Goal: Information Seeking & Learning: Learn about a topic

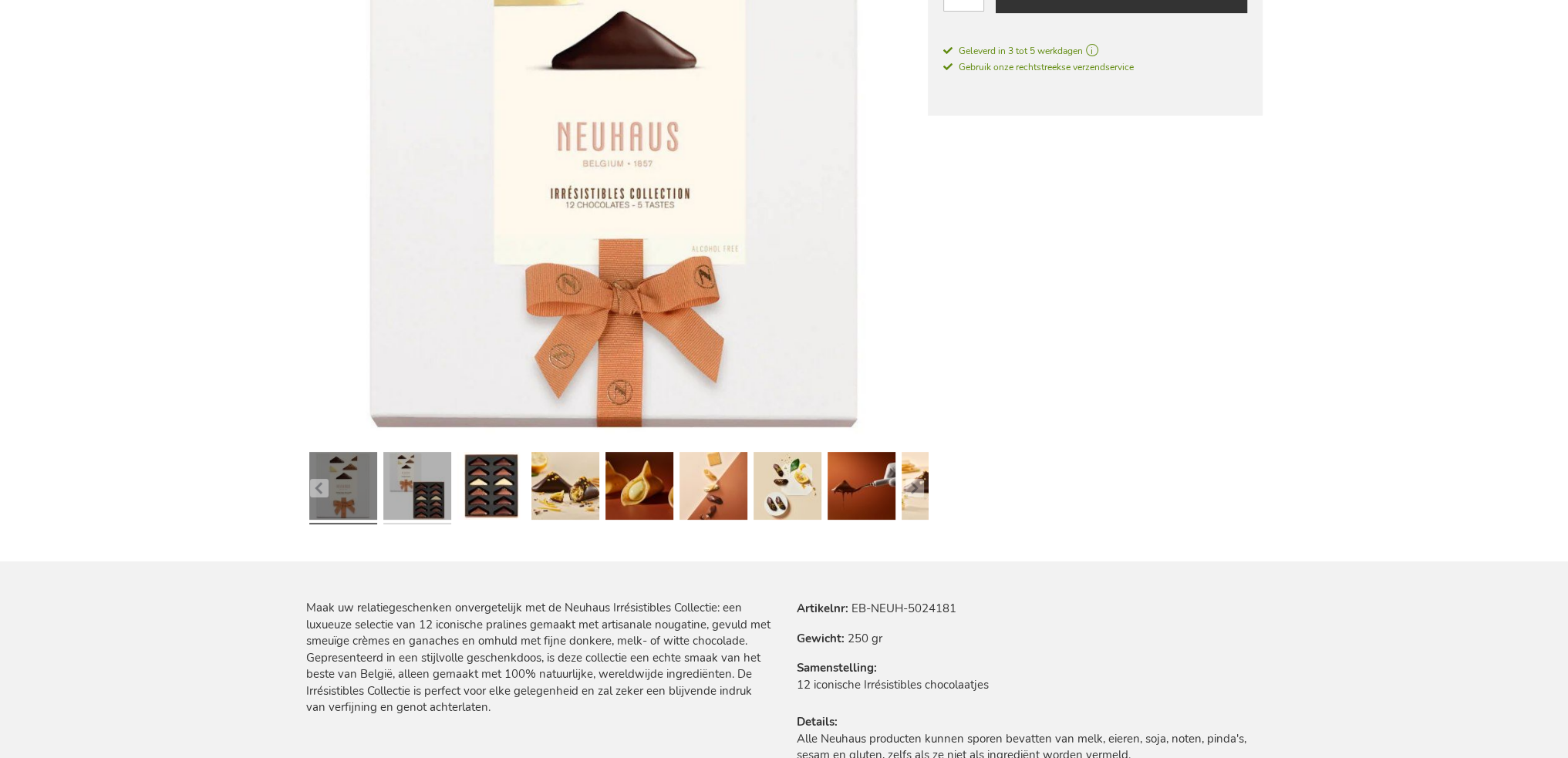
scroll to position [387, 0]
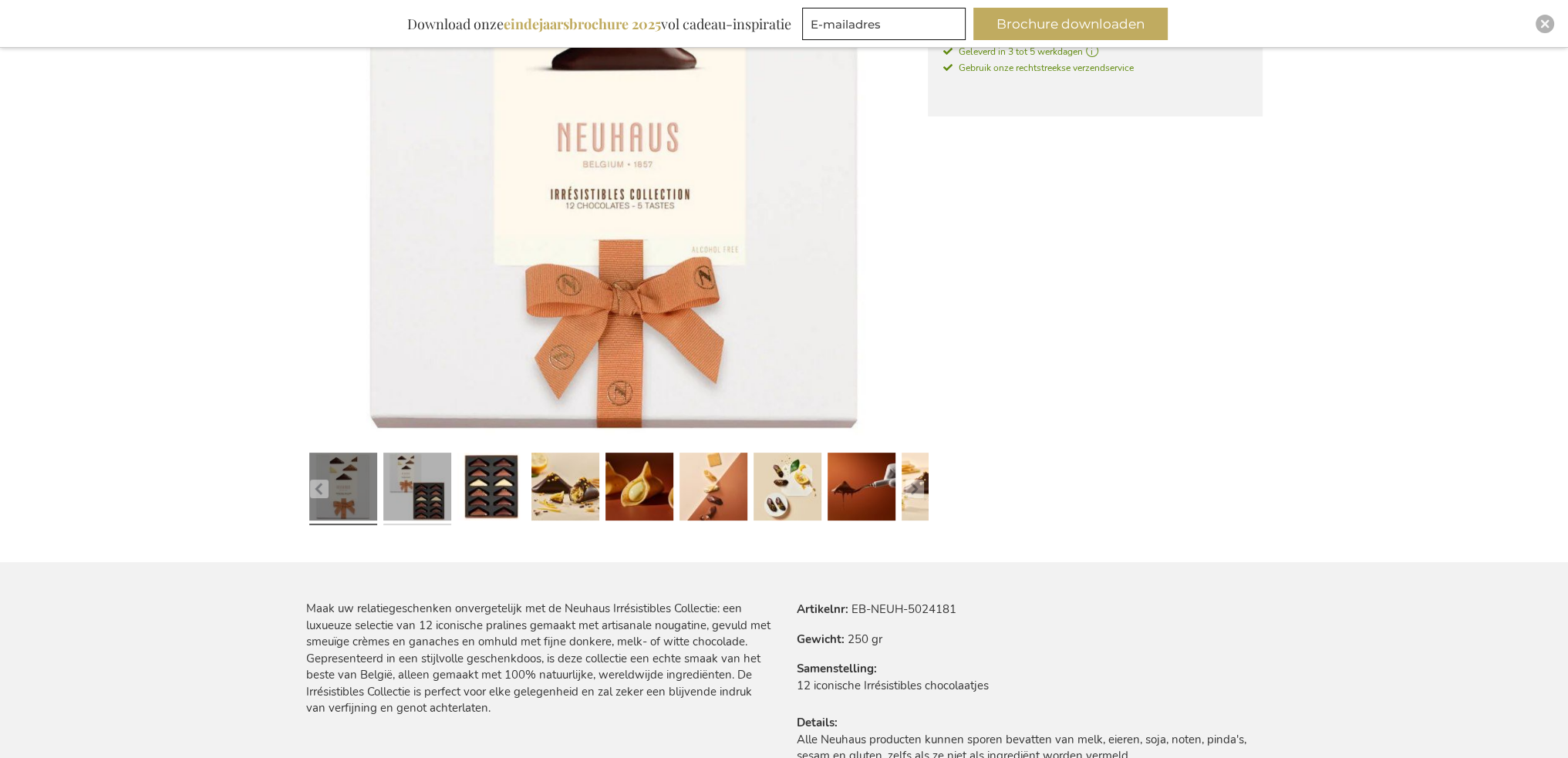
click at [441, 509] on link at bounding box center [417, 490] width 68 height 85
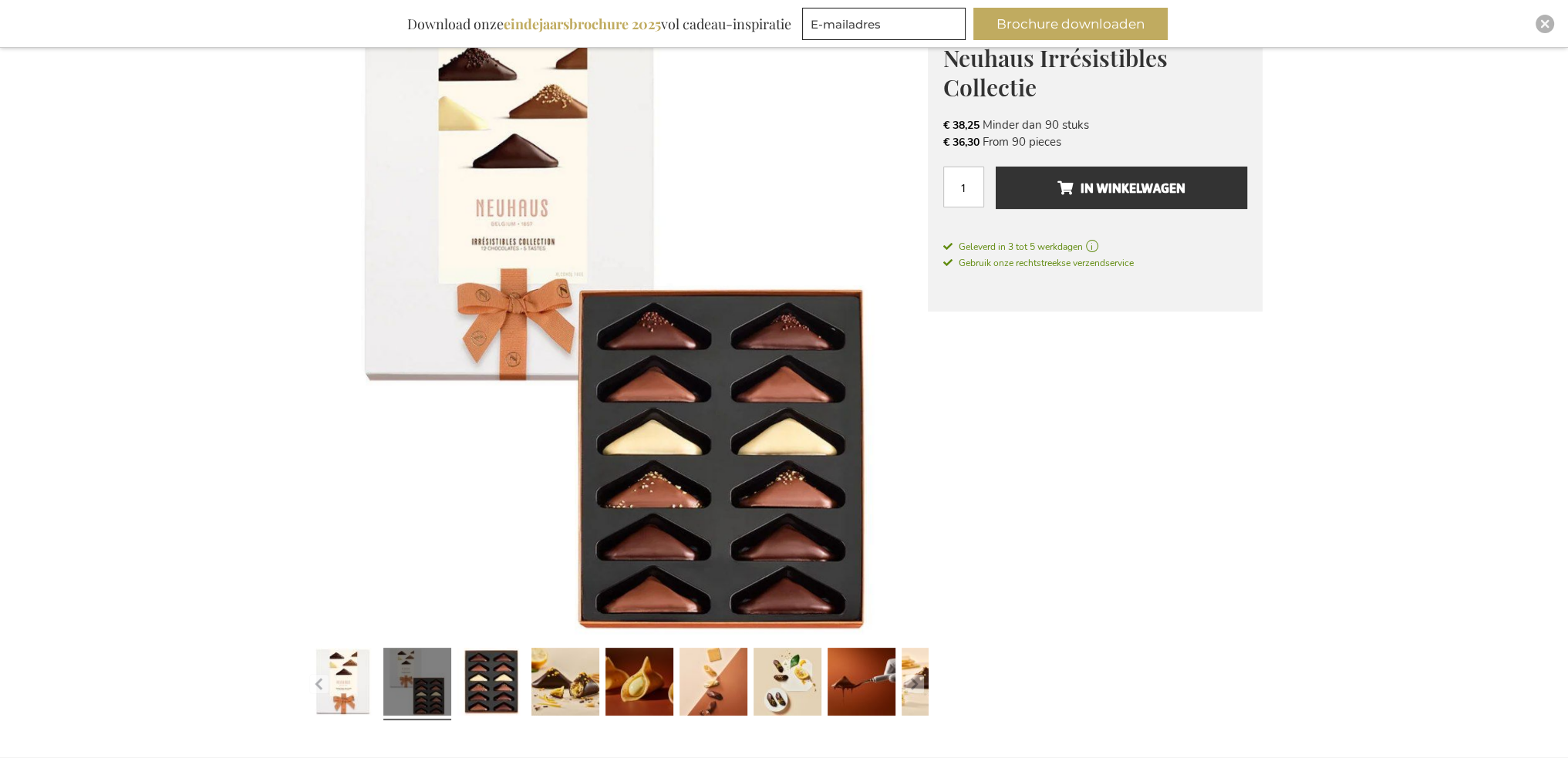
scroll to position [202, 0]
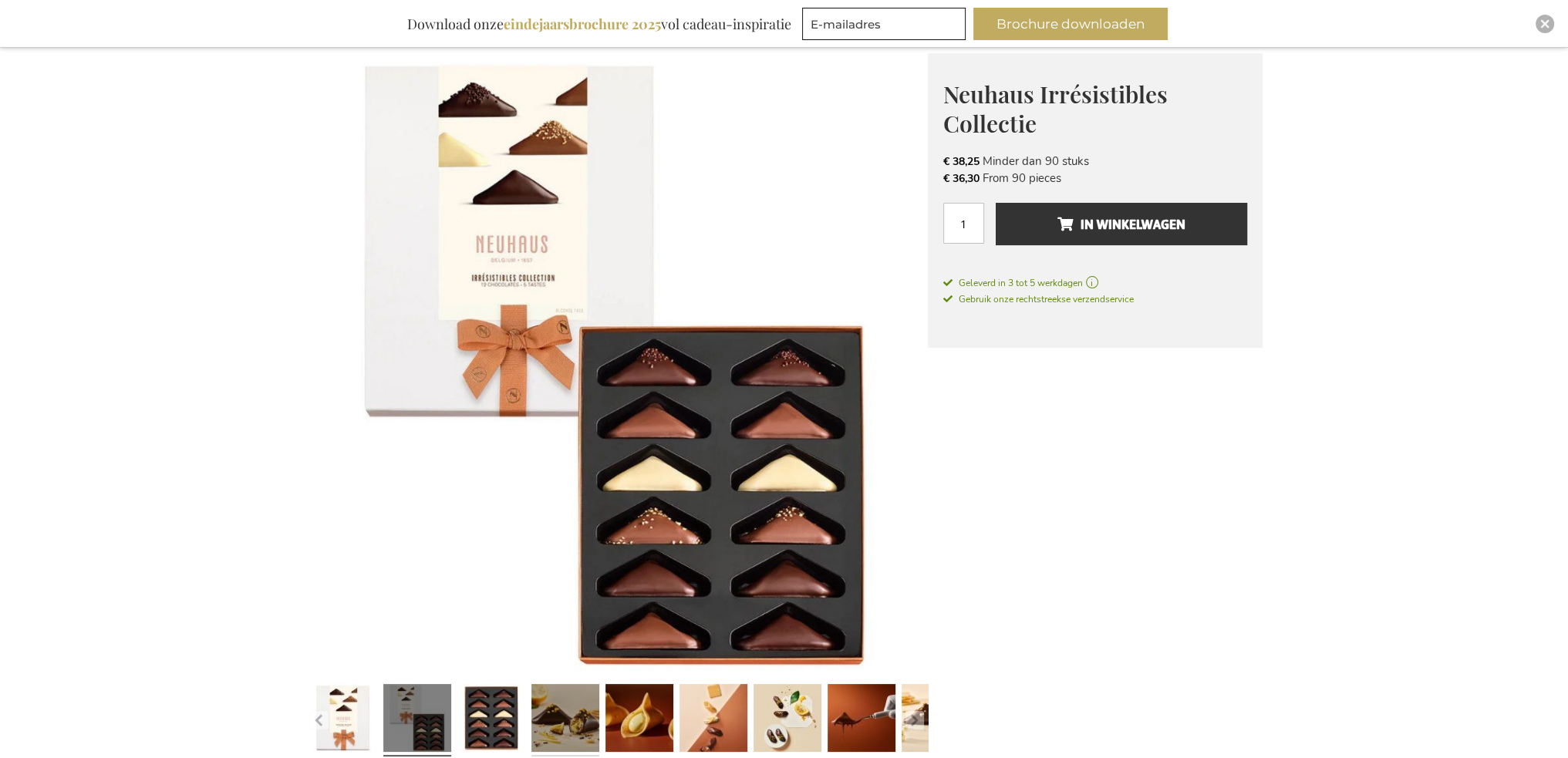
click at [556, 744] on link at bounding box center [565, 721] width 68 height 85
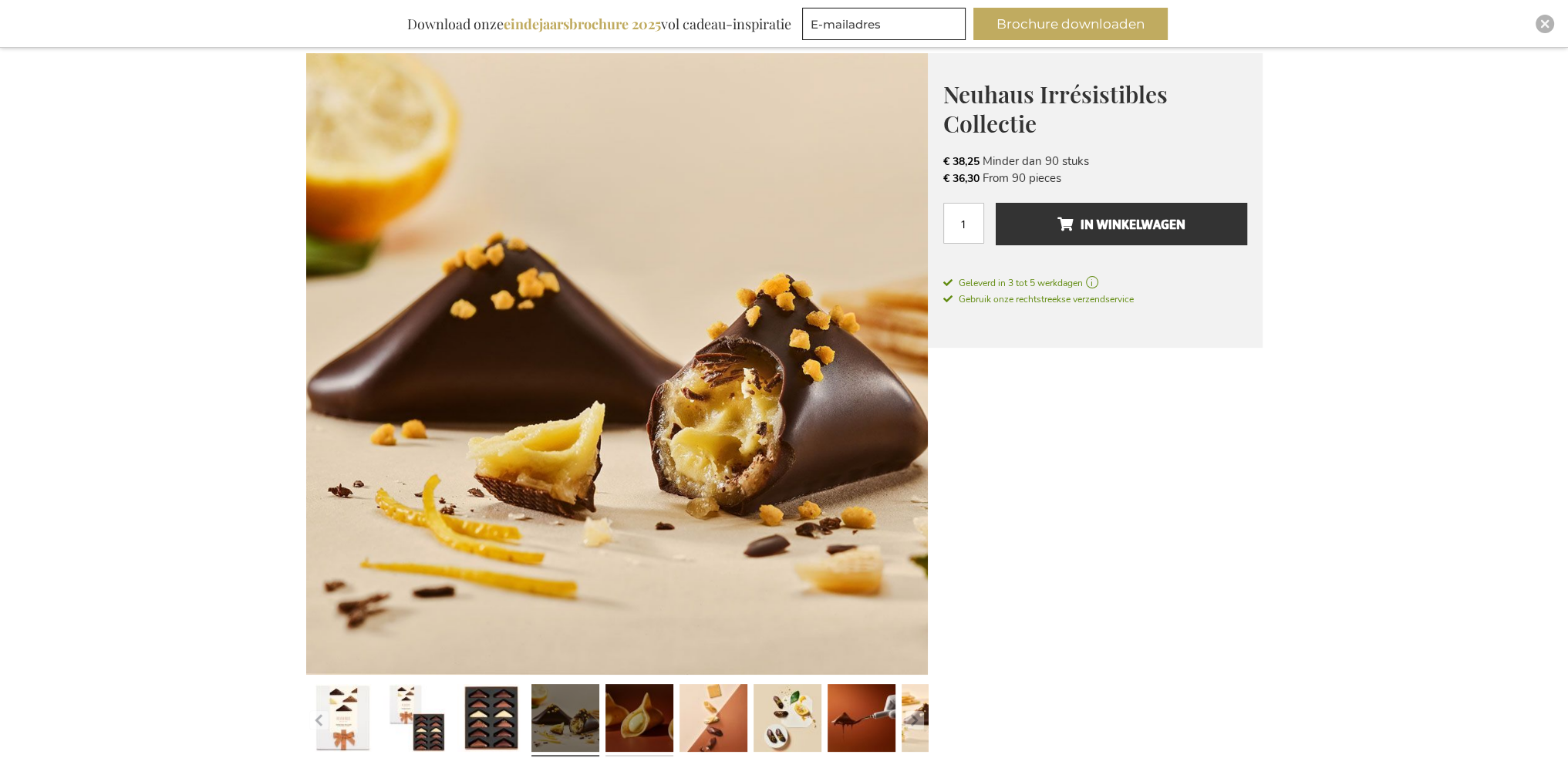
click at [609, 712] on link at bounding box center [639, 721] width 68 height 85
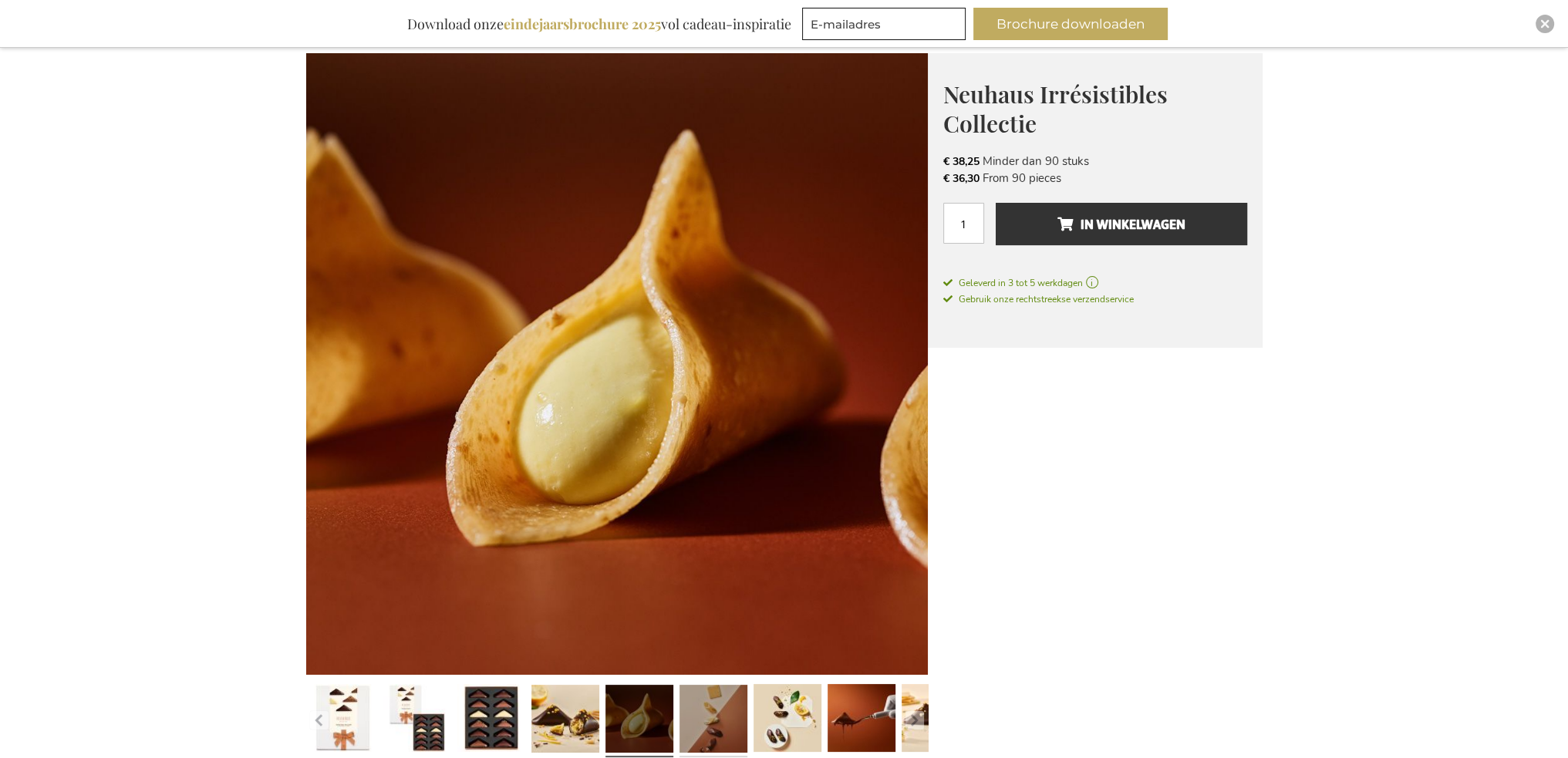
click at [718, 712] on link at bounding box center [714, 721] width 68 height 85
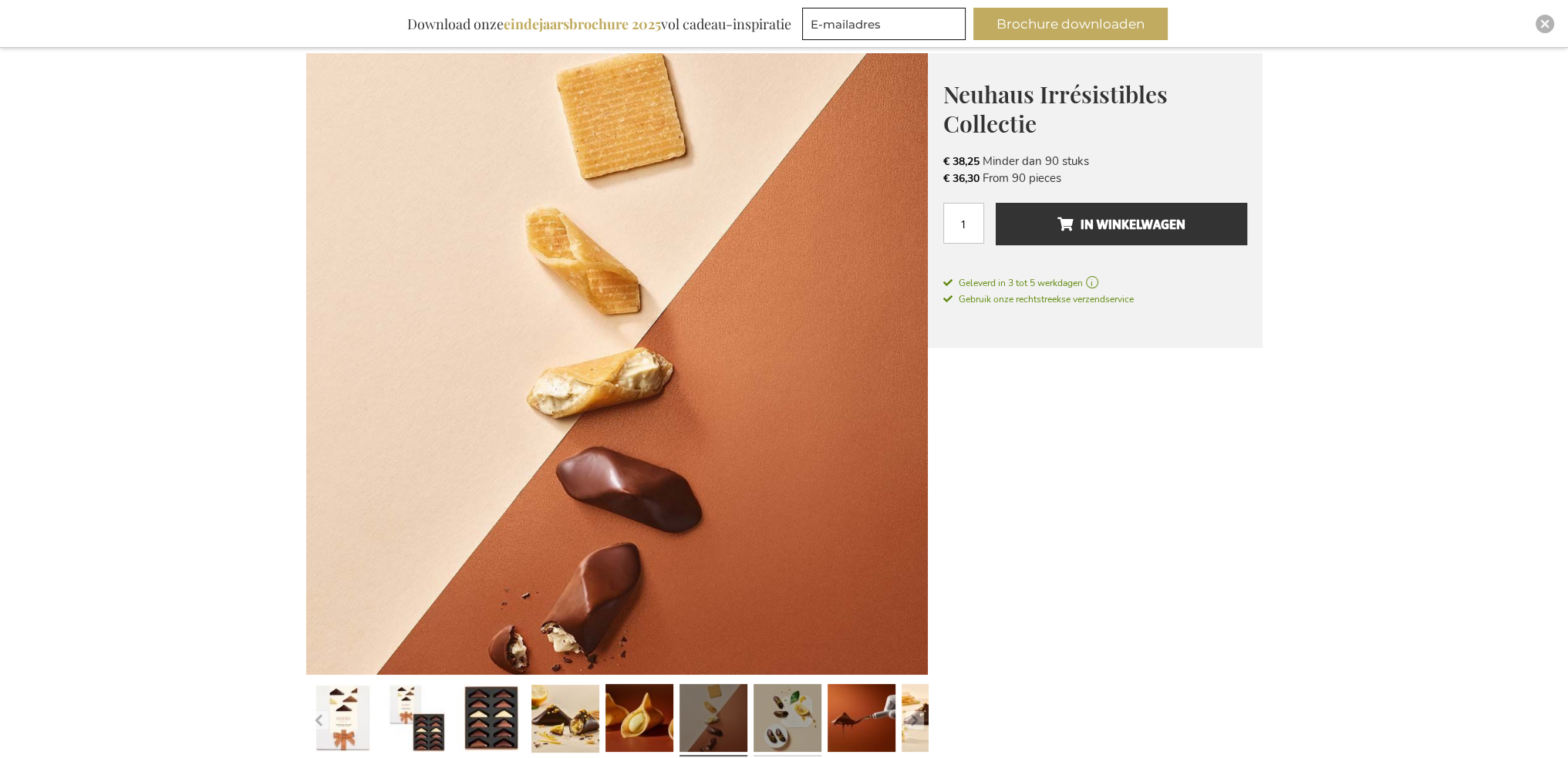
click at [768, 709] on link at bounding box center [788, 721] width 68 height 85
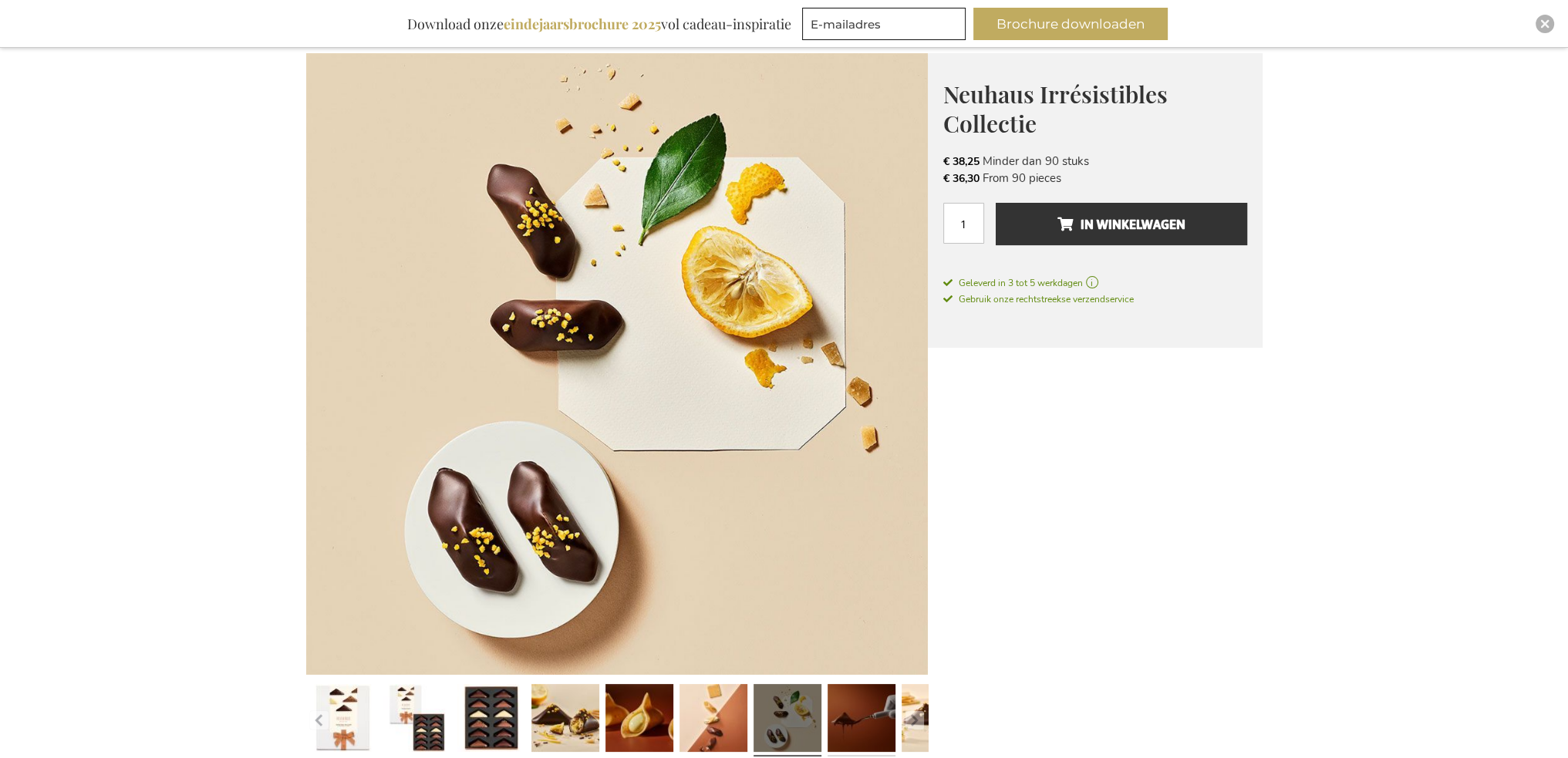
click at [861, 718] on link at bounding box center [862, 721] width 68 height 85
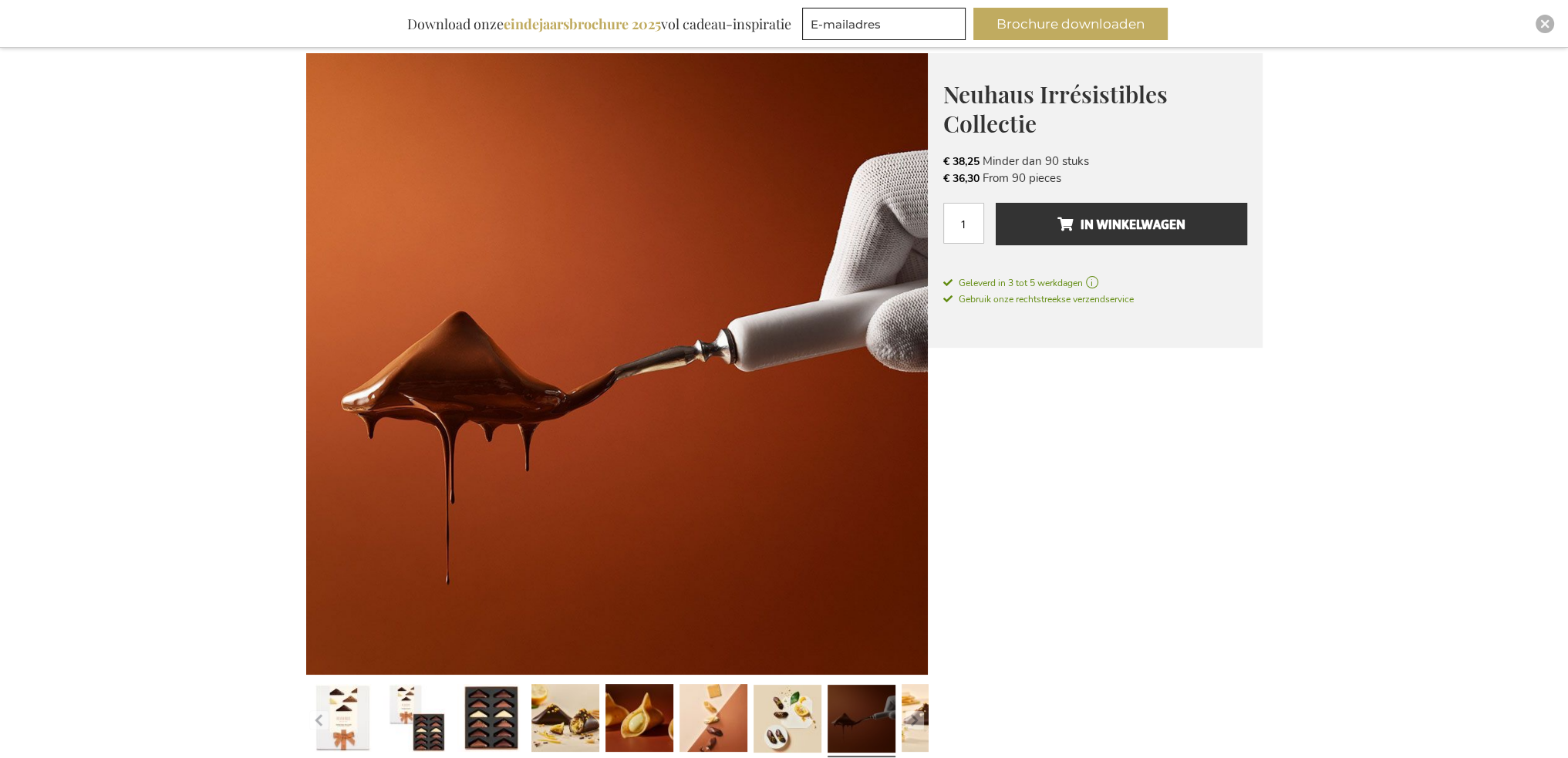
click at [895, 427] on img at bounding box center [617, 364] width 621 height 621
click at [925, 723] on link at bounding box center [936, 721] width 68 height 85
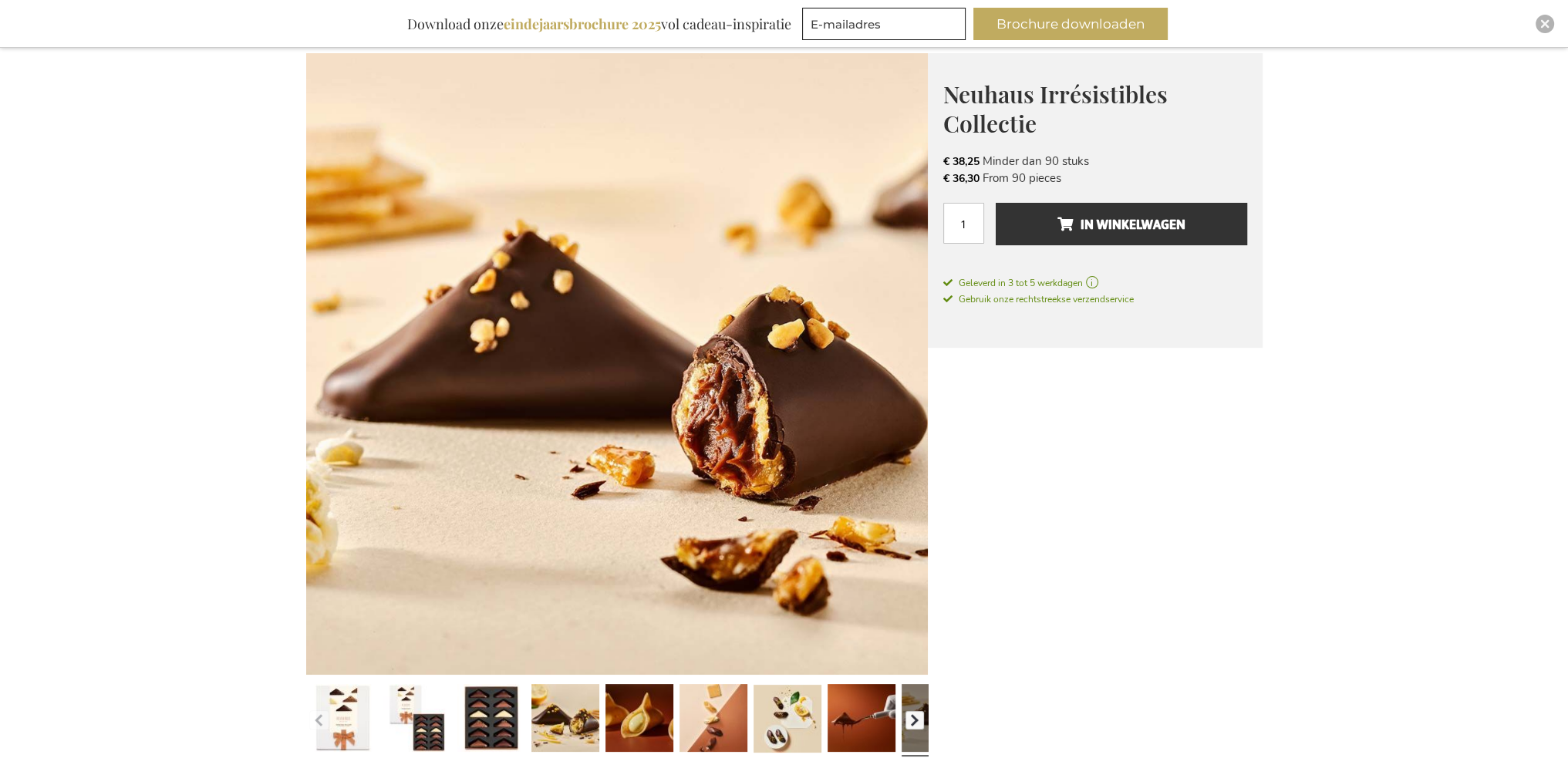
click at [912, 721] on button "button" at bounding box center [915, 720] width 19 height 19
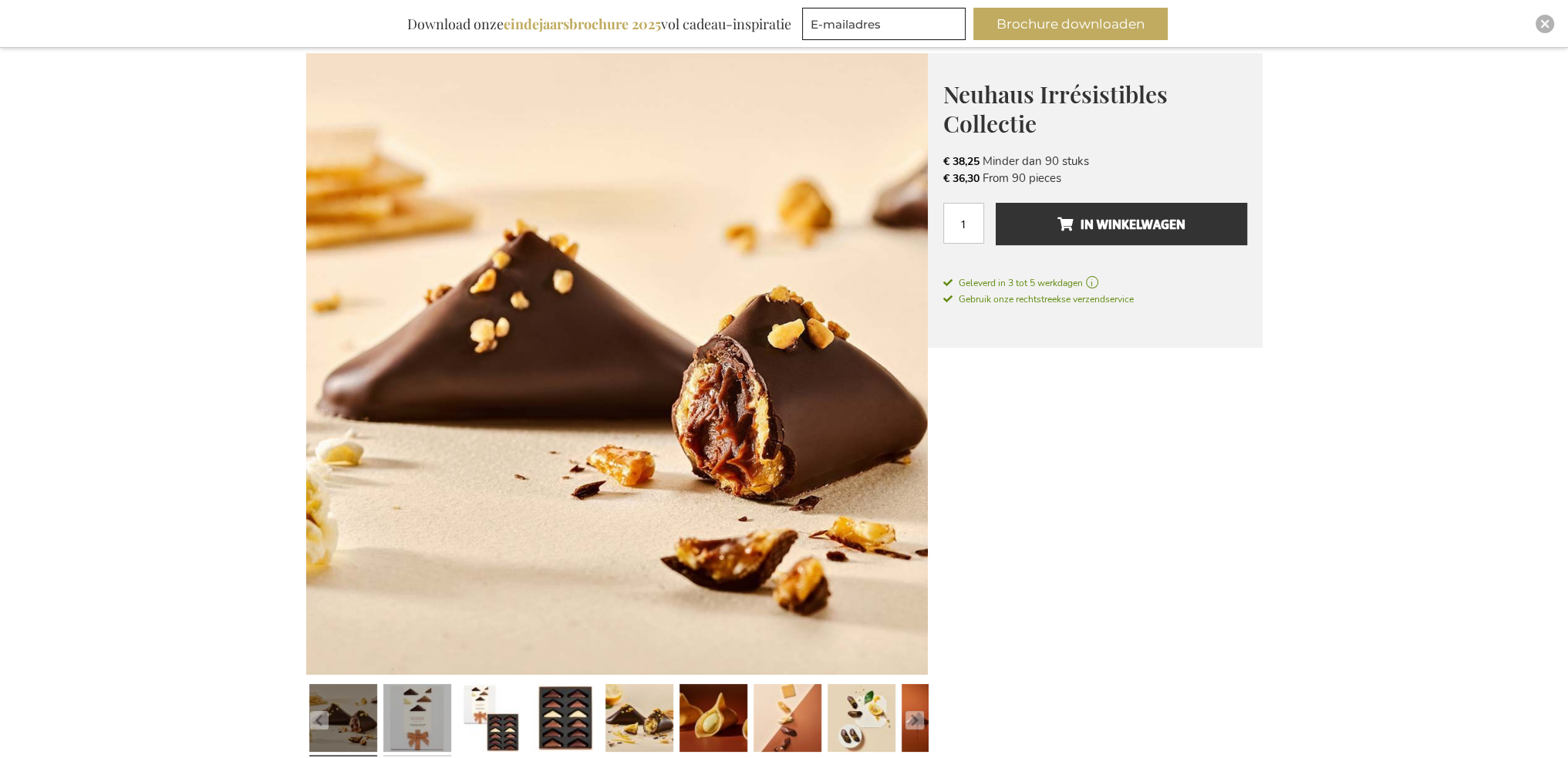
click at [417, 732] on link at bounding box center [417, 721] width 68 height 85
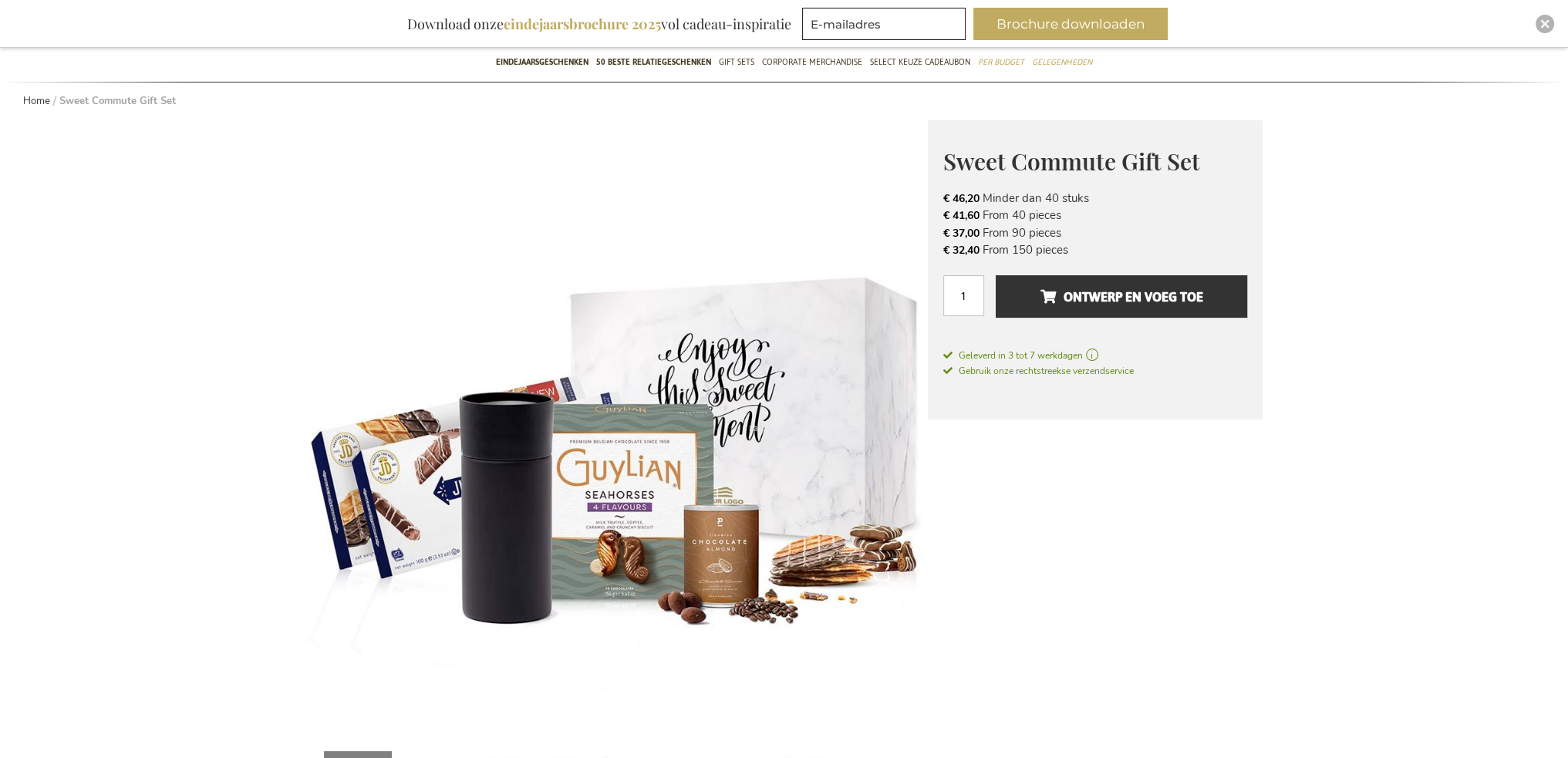
scroll to position [231, 0]
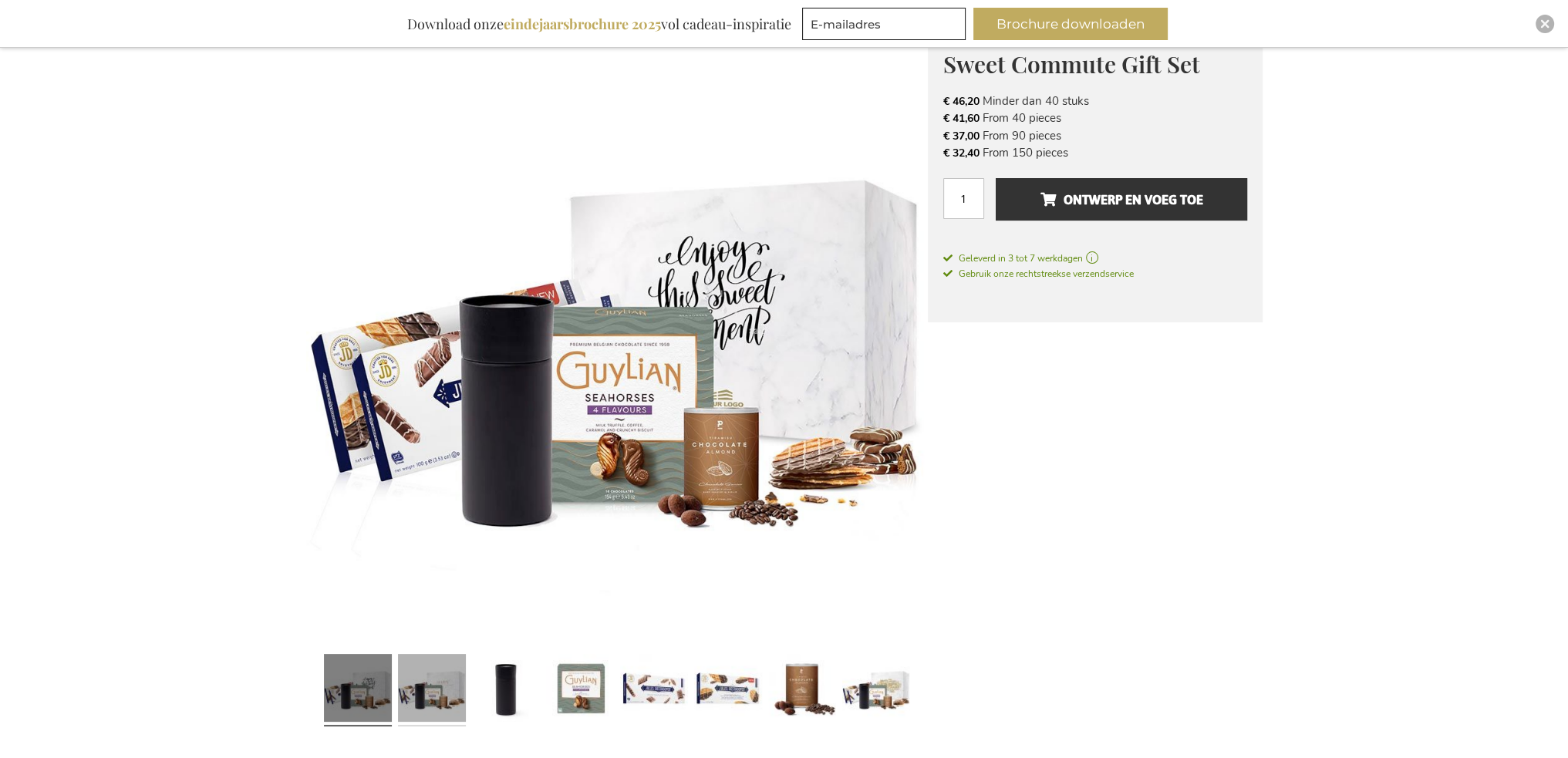
click at [454, 704] on link at bounding box center [432, 690] width 68 height 85
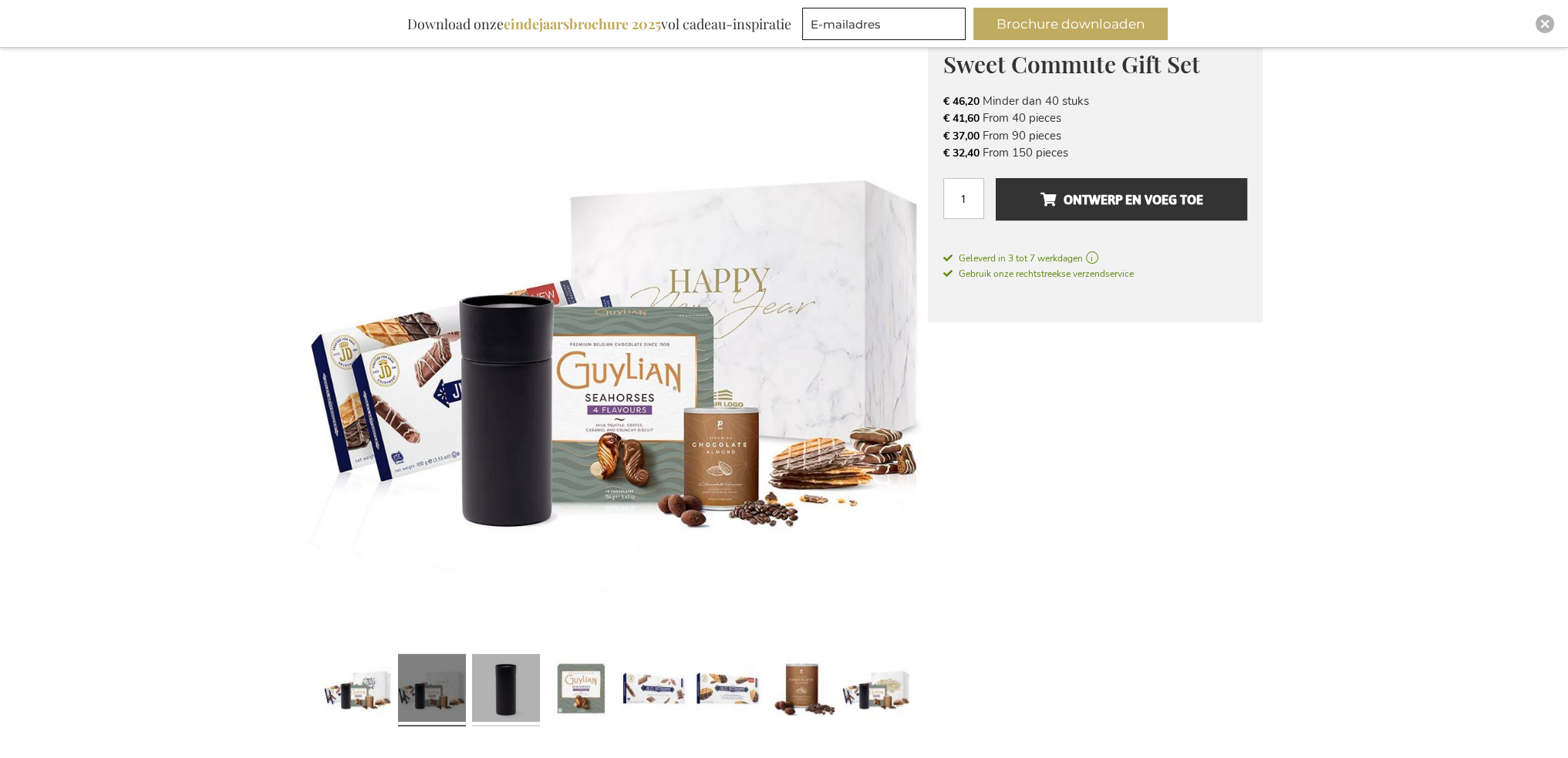
click at [499, 688] on link at bounding box center [506, 690] width 68 height 85
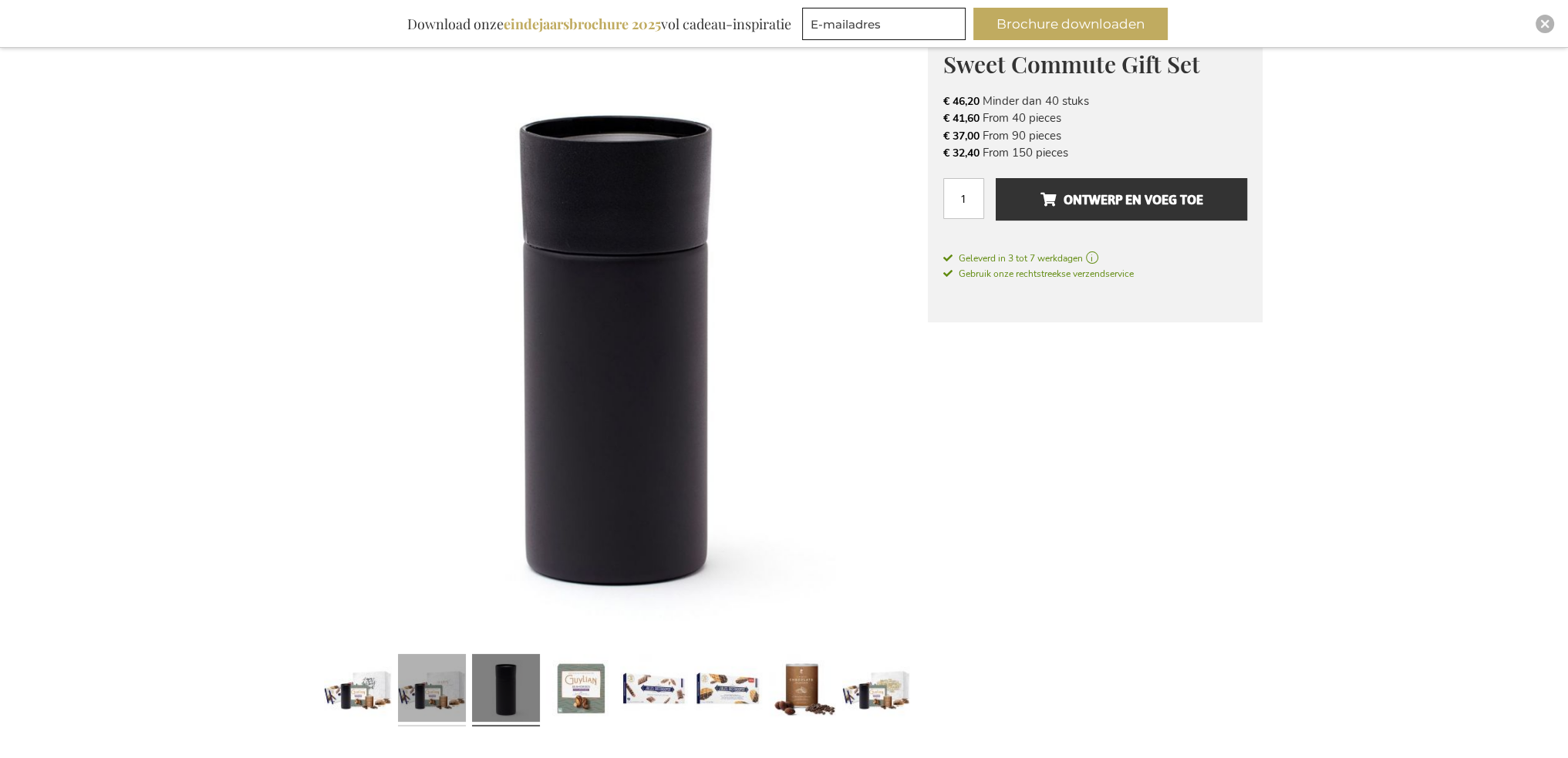
click at [414, 697] on link at bounding box center [432, 691] width 68 height 85
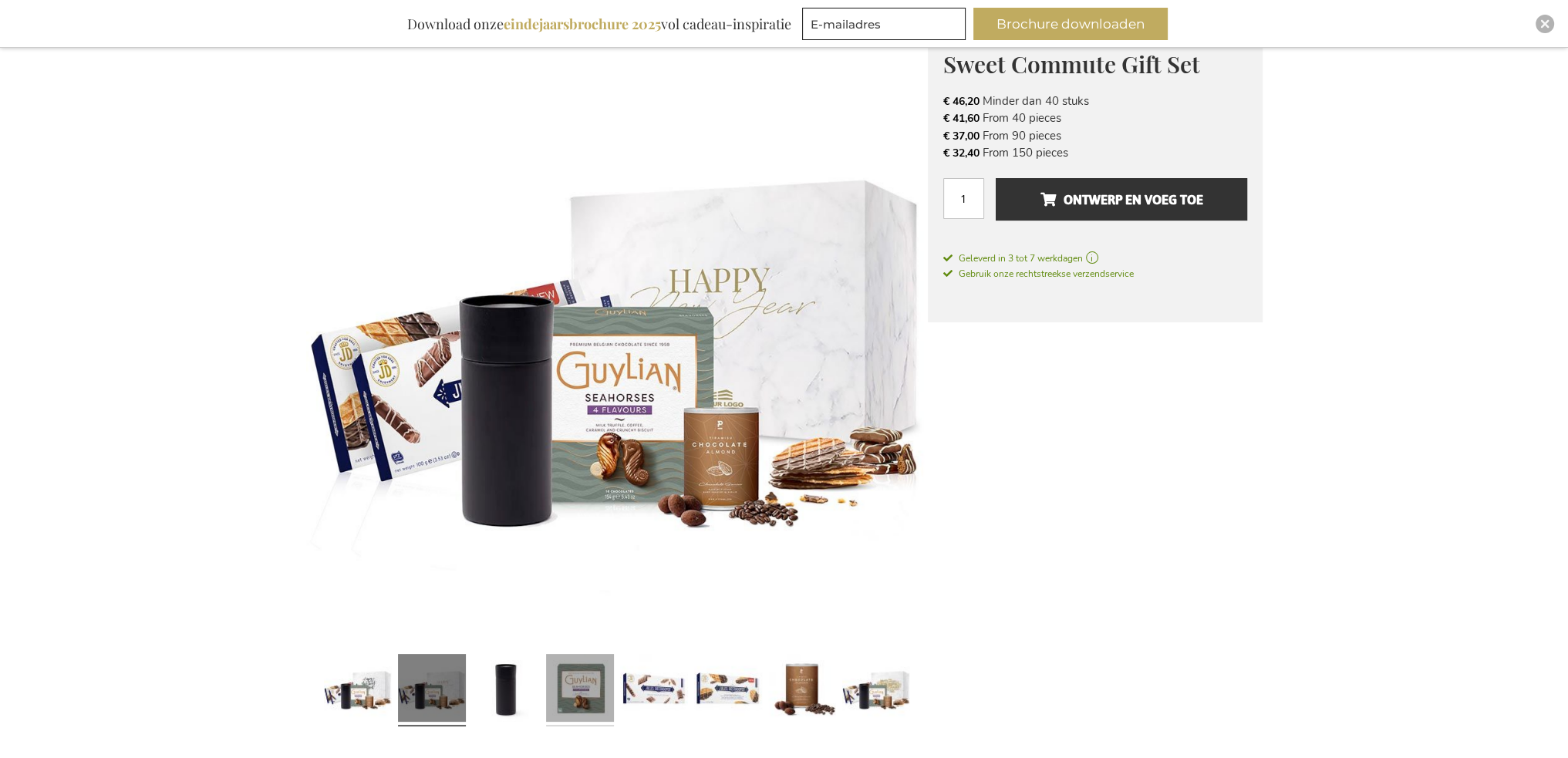
click at [581, 690] on link at bounding box center [580, 690] width 68 height 85
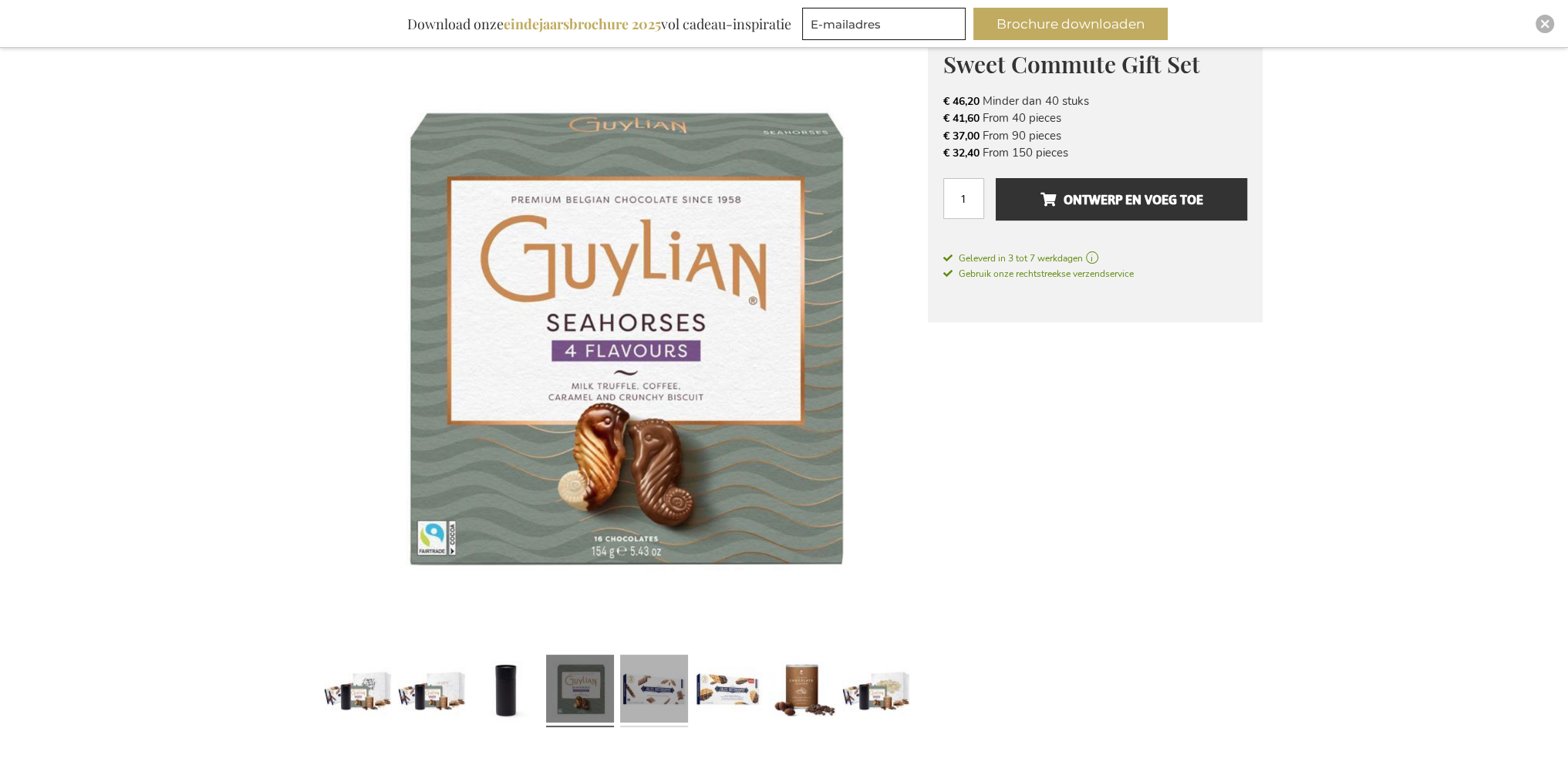
click at [652, 688] on link at bounding box center [654, 691] width 68 height 85
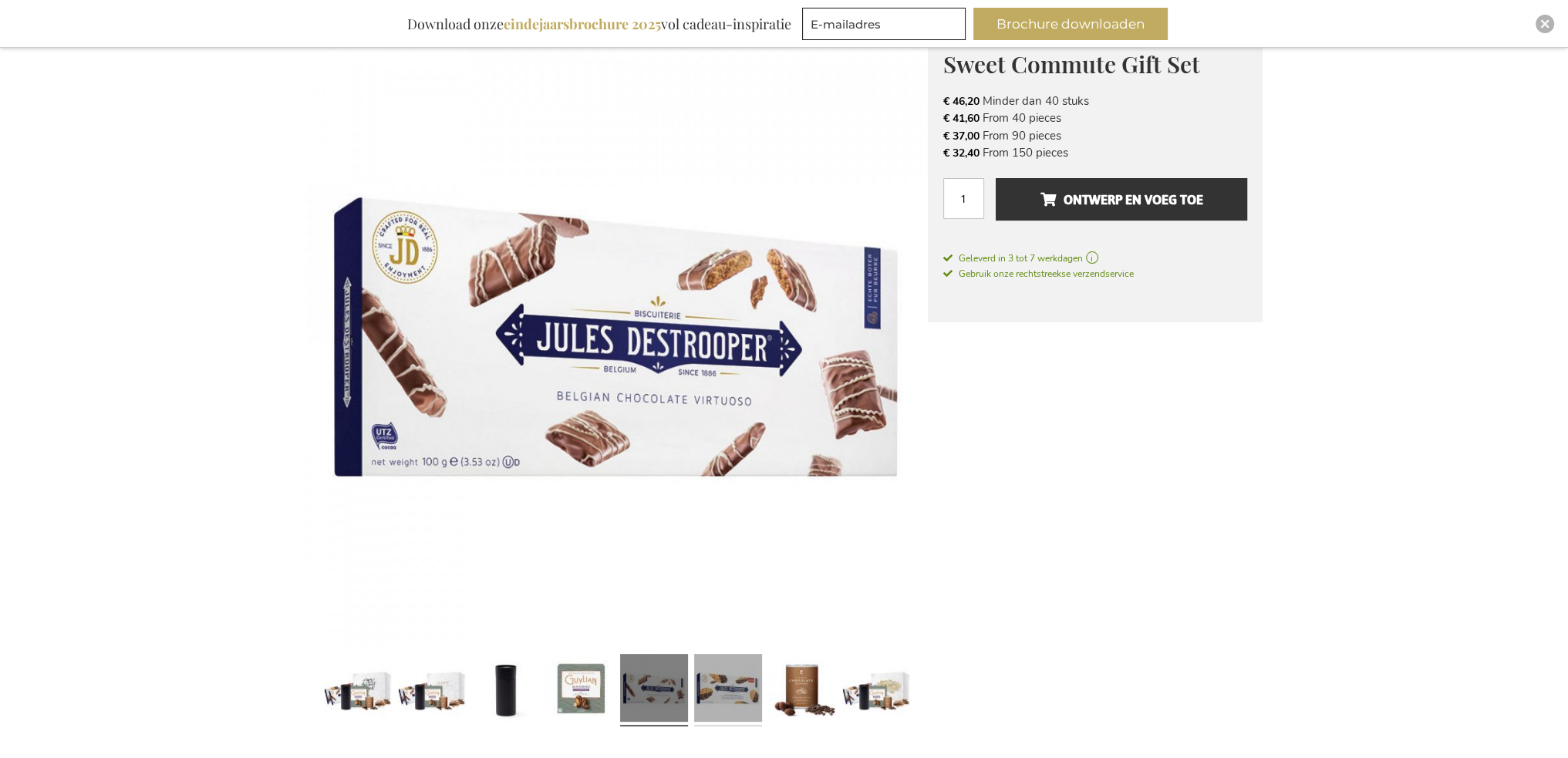
click at [710, 692] on link at bounding box center [728, 691] width 68 height 85
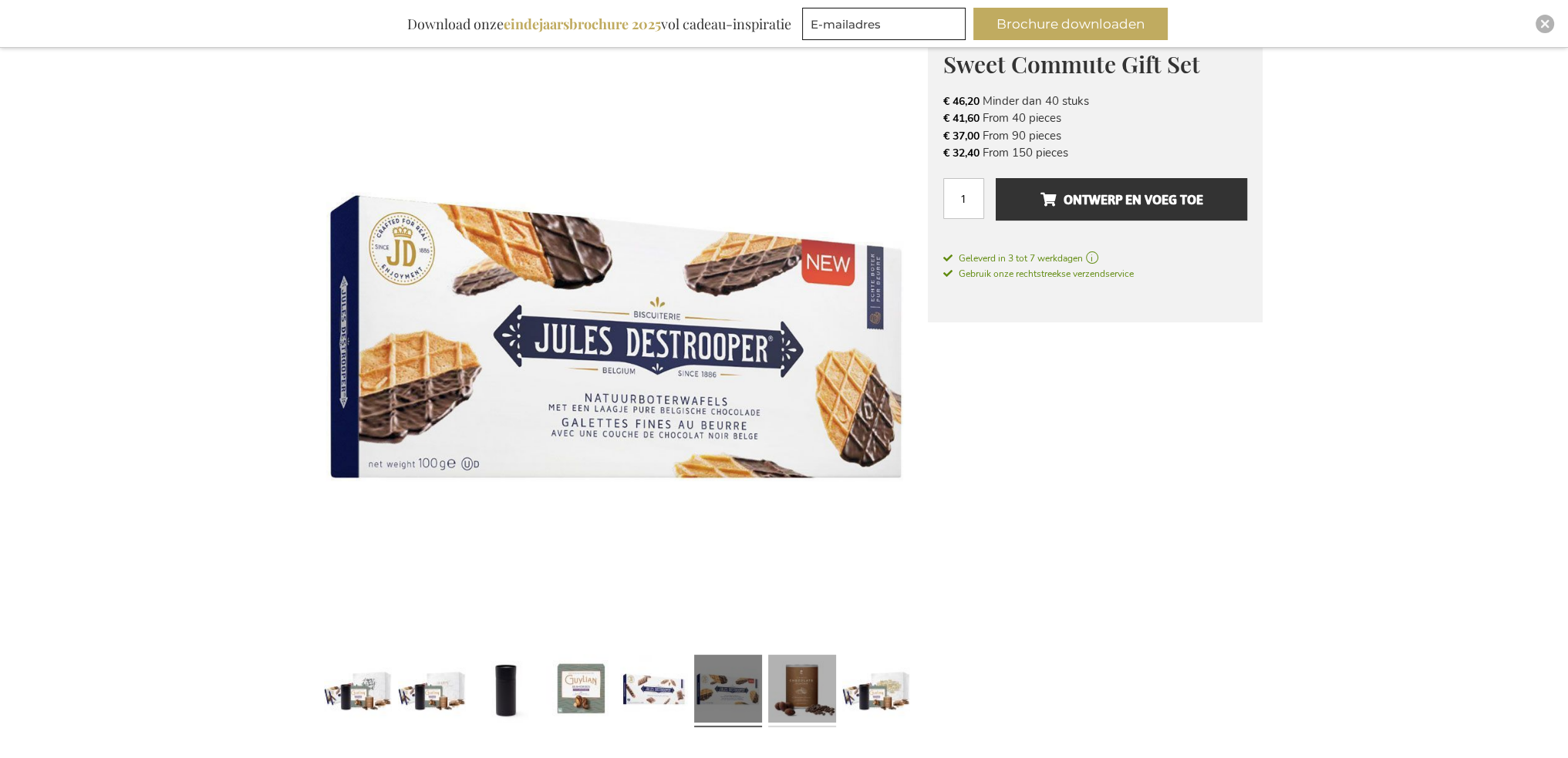
click at [784, 696] on link at bounding box center [802, 691] width 68 height 85
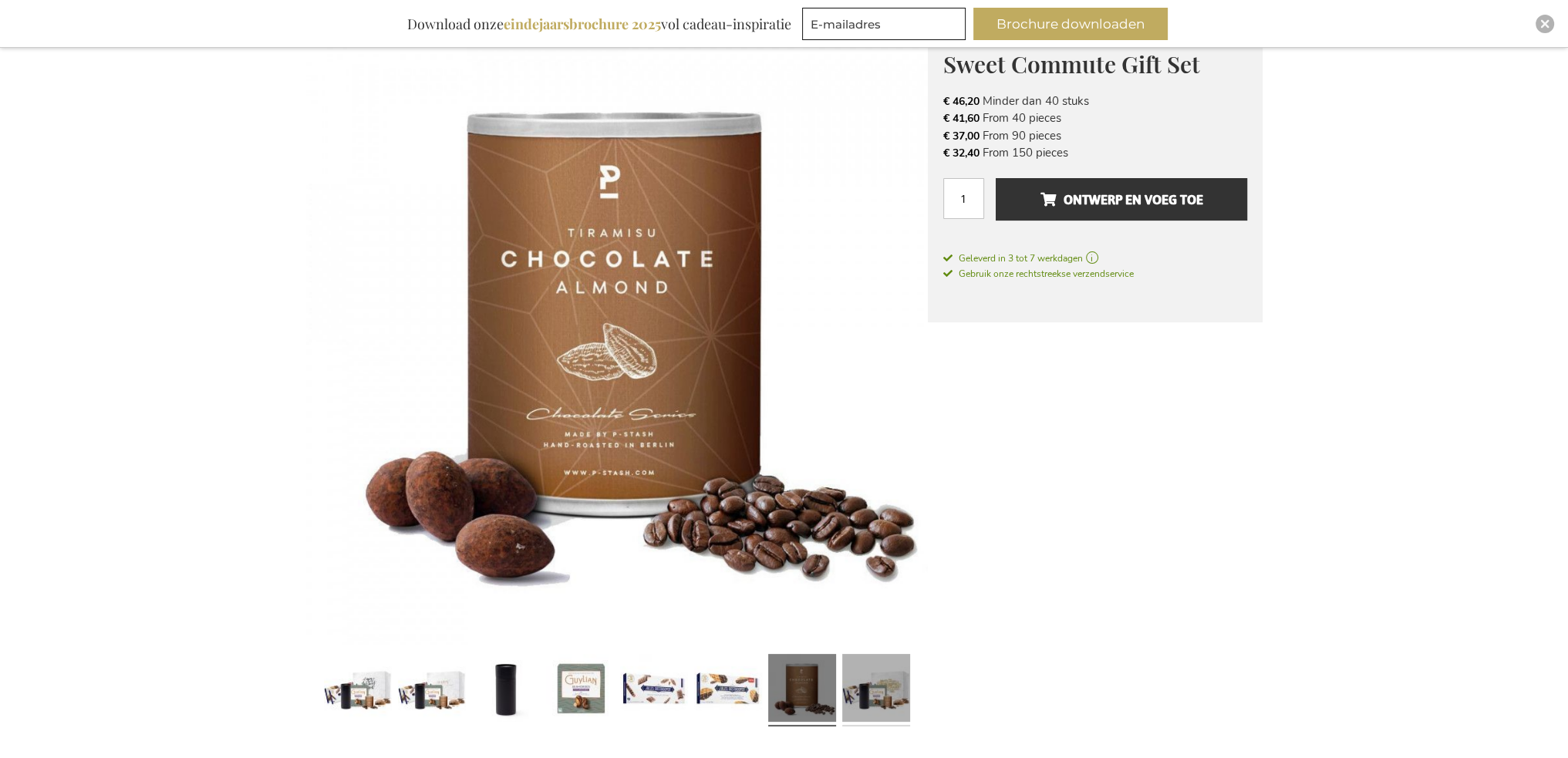
click at [873, 696] on link at bounding box center [876, 691] width 68 height 85
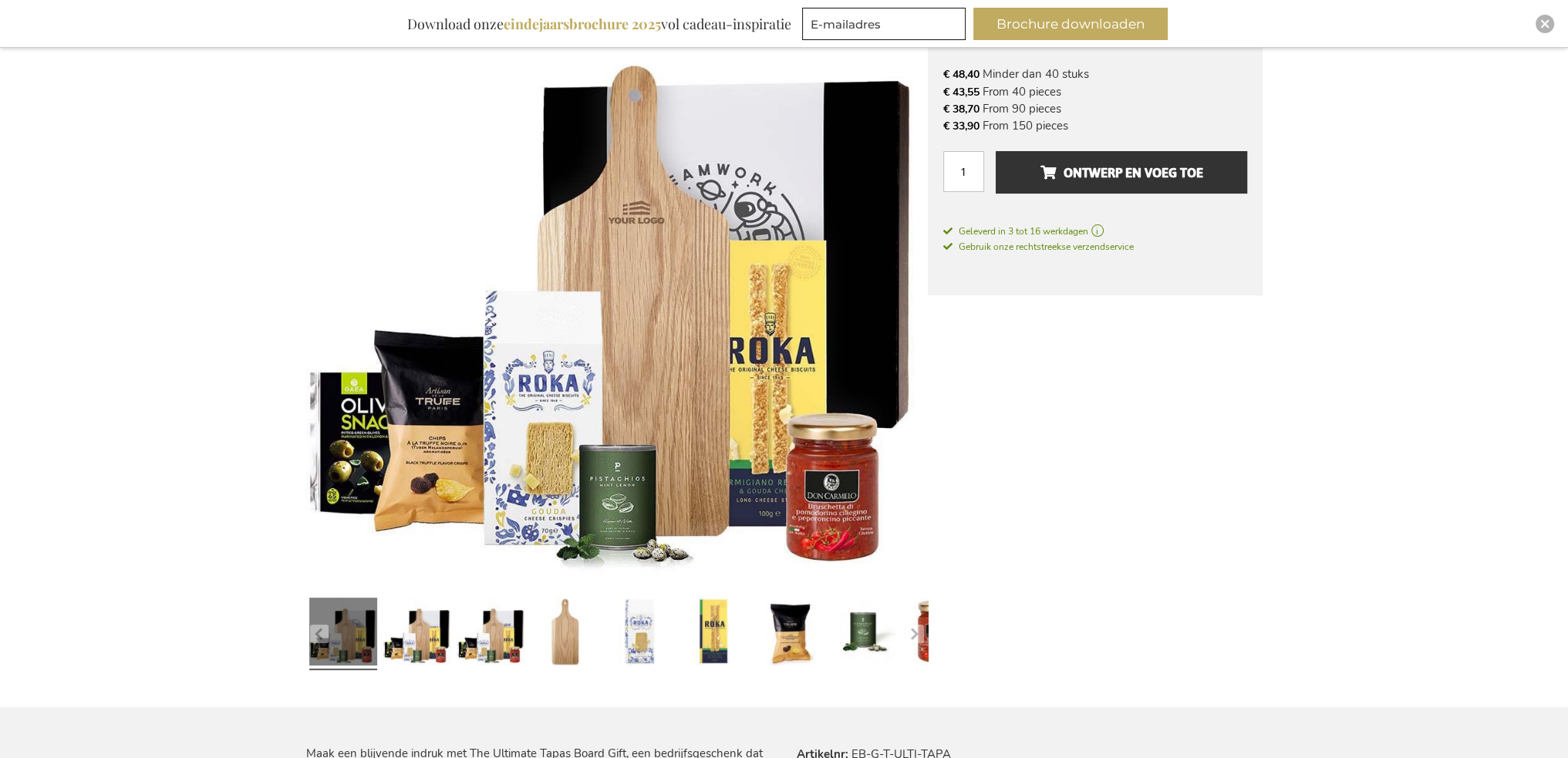
scroll to position [279, 0]
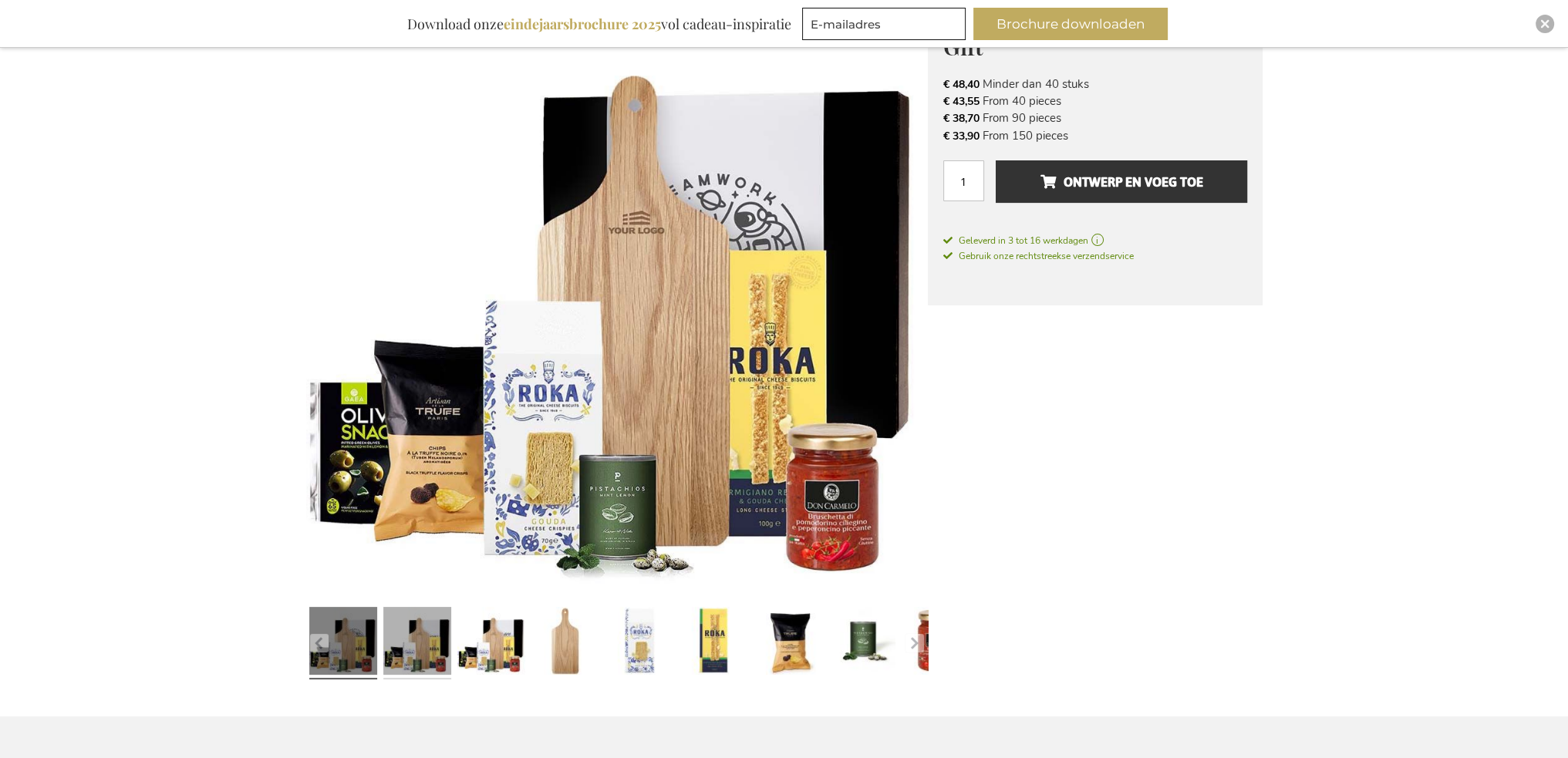
click at [408, 649] on link at bounding box center [417, 644] width 68 height 85
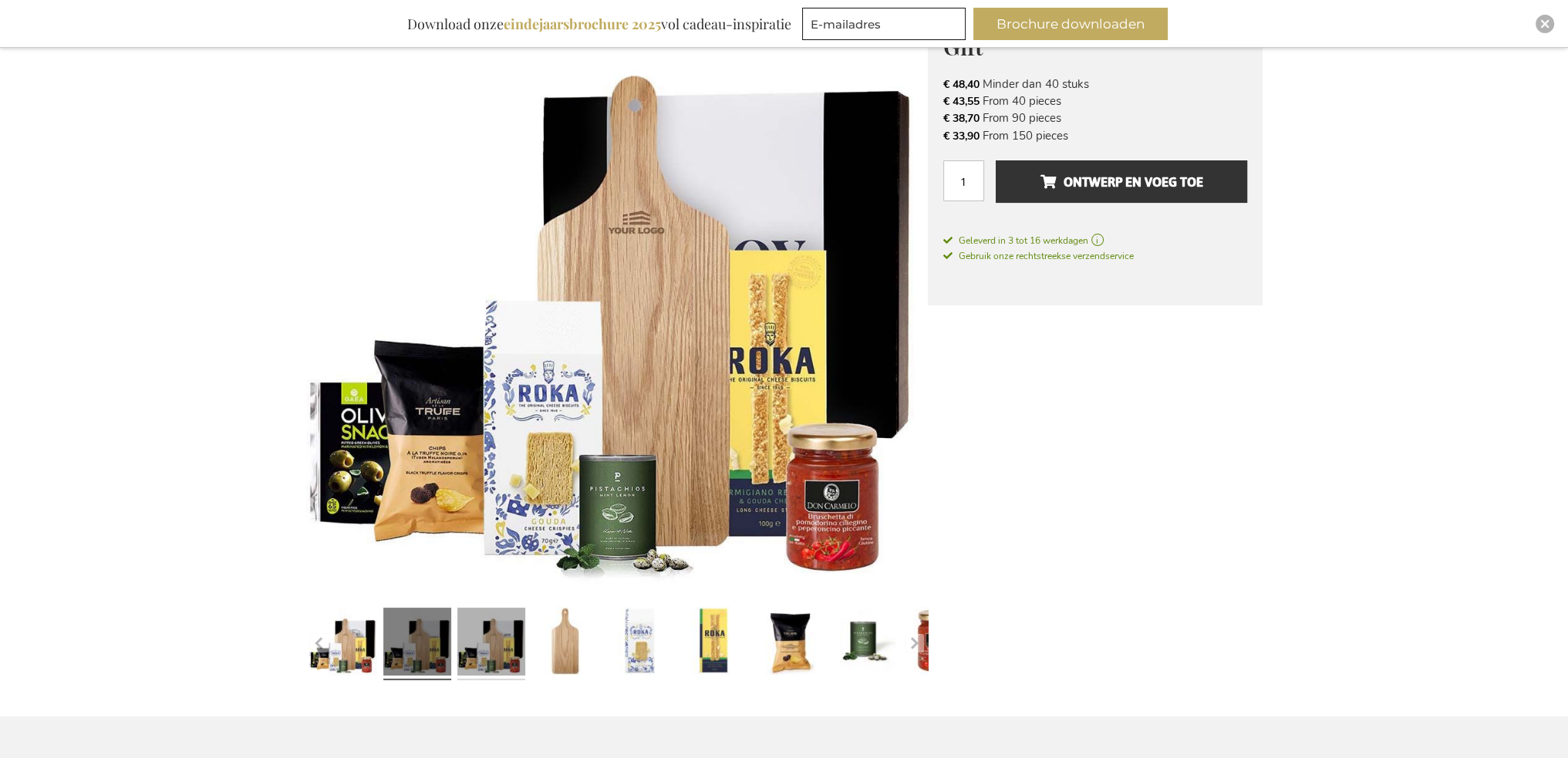
click at [469, 651] on link at bounding box center [491, 644] width 68 height 85
click at [418, 655] on link at bounding box center [417, 644] width 68 height 85
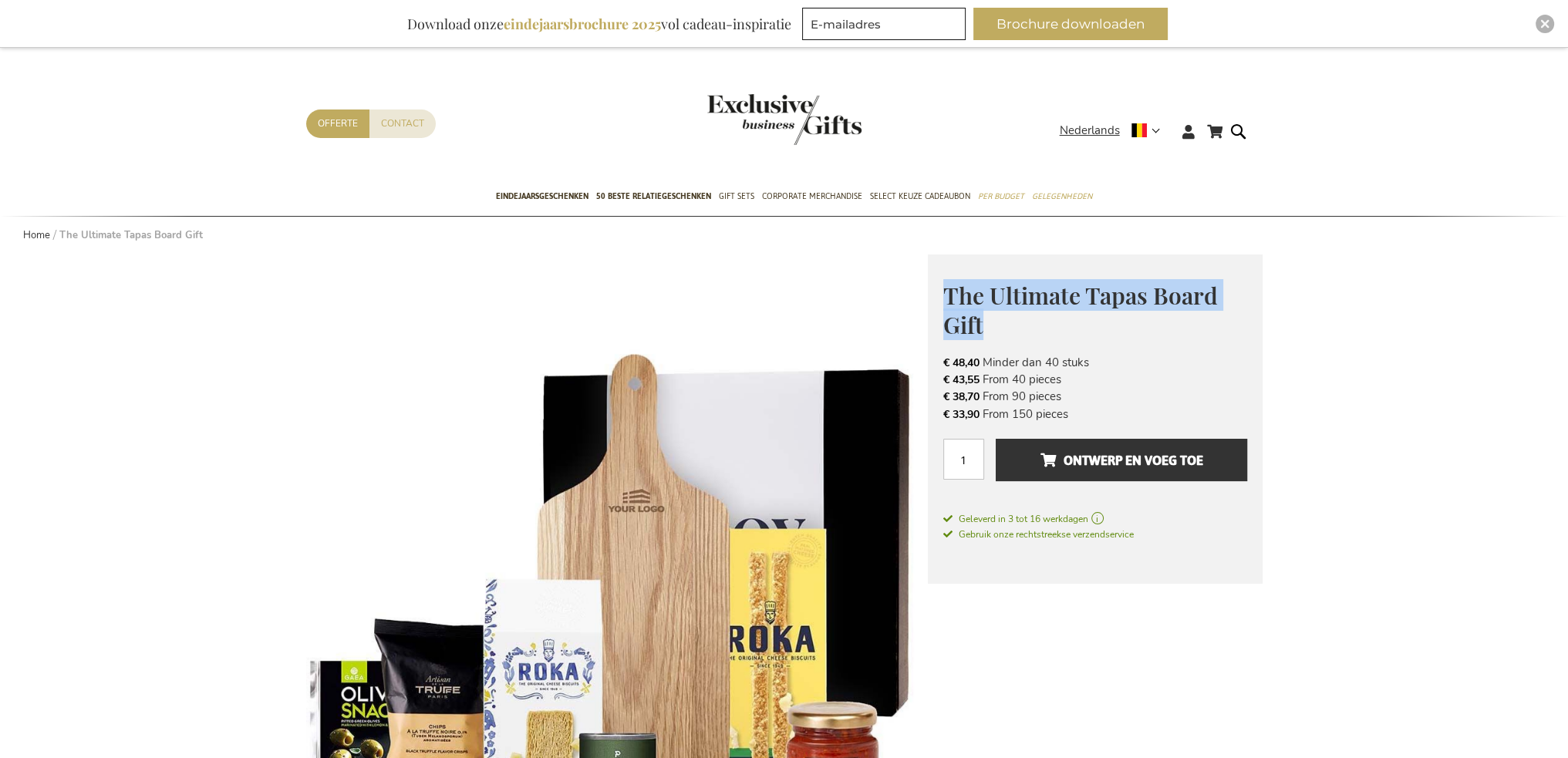
drag, startPoint x: 999, startPoint y: 332, endPoint x: 948, endPoint y: 295, distance: 63.0
click at [948, 295] on h1 "The Ultimate Tapas Board Gift" at bounding box center [1095, 309] width 304 height 59
copy span "The Ultimate Tapas Board Gift"
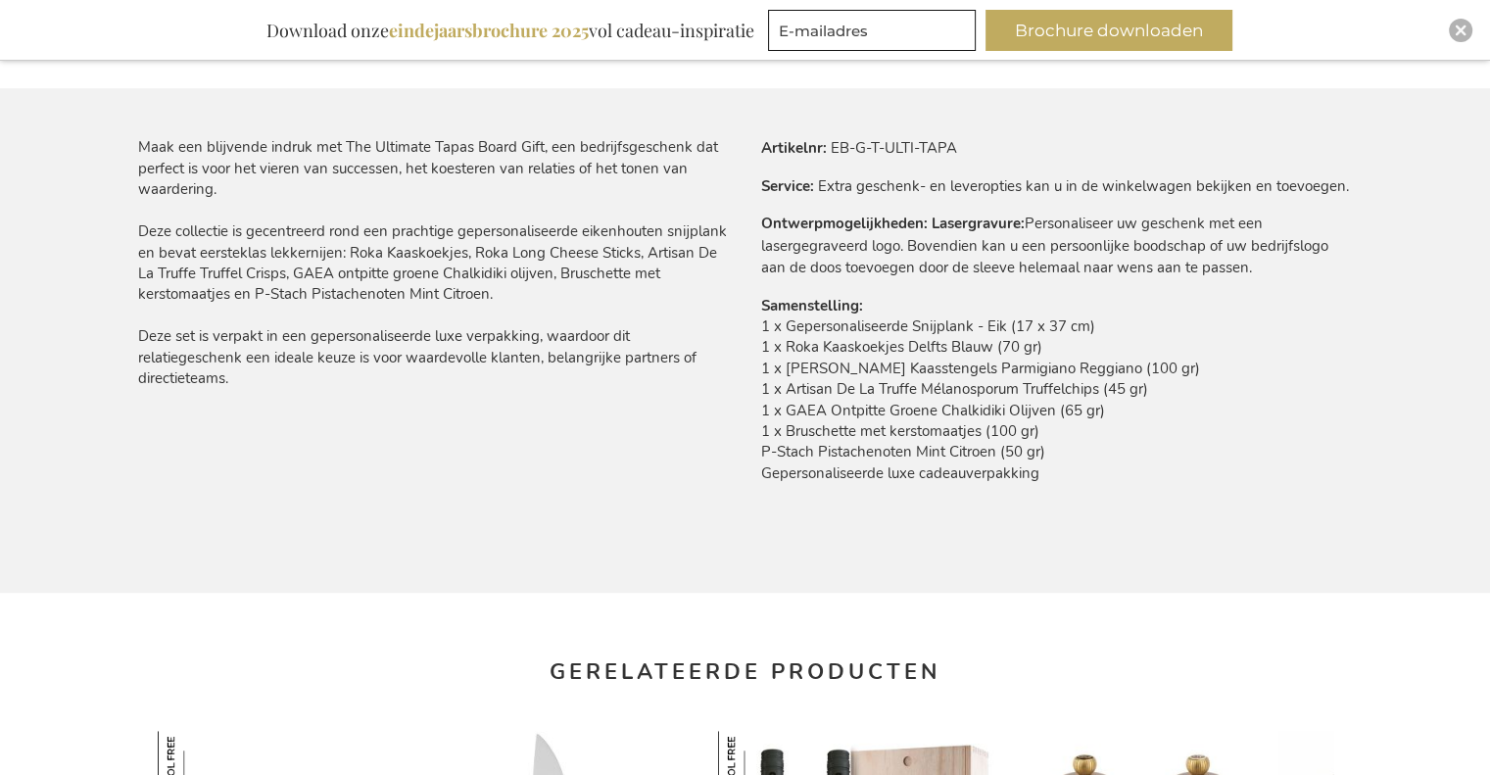
scroll to position [783, 0]
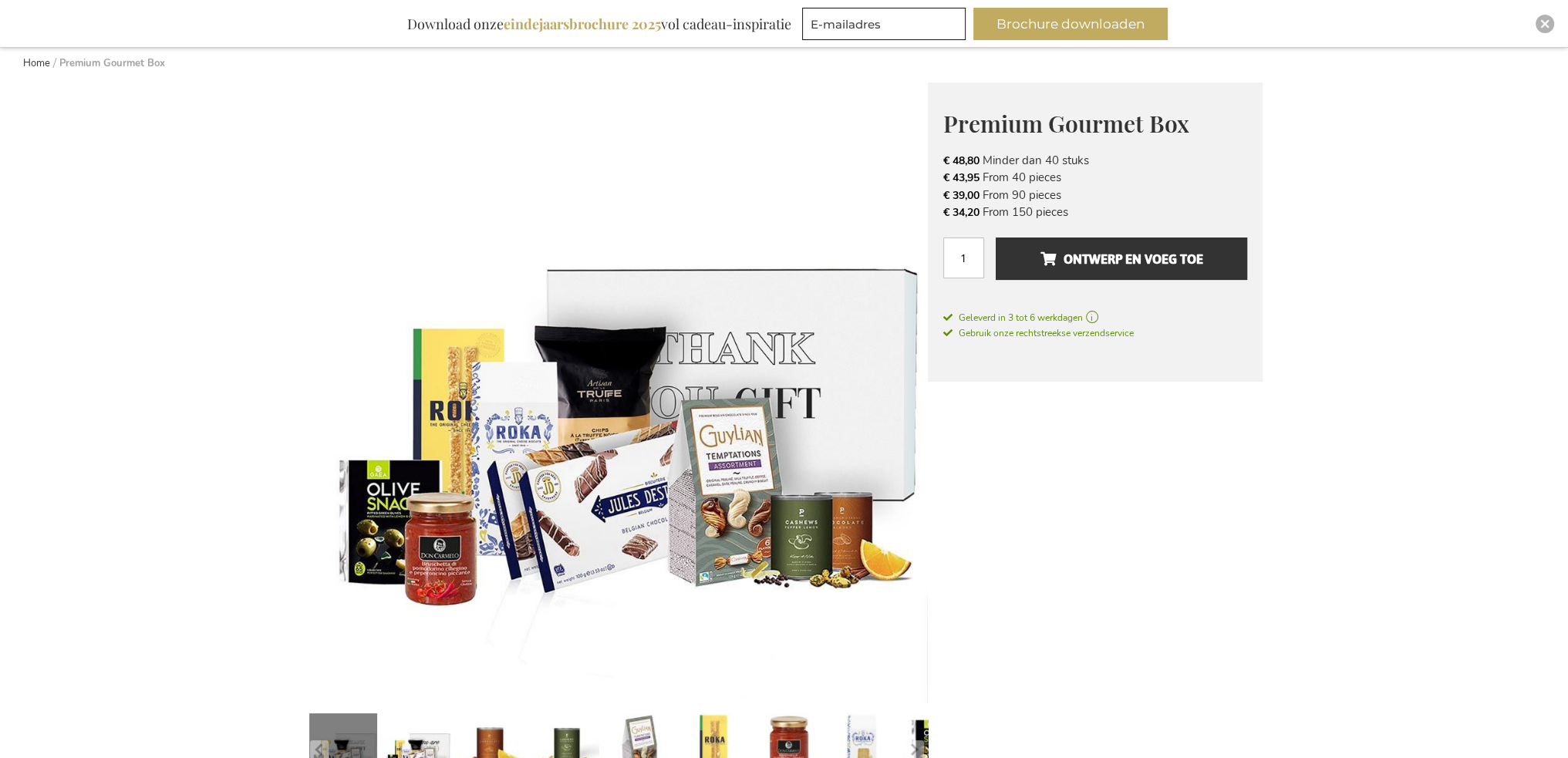
scroll to position [231, 0]
